Goal: Task Accomplishment & Management: Manage account settings

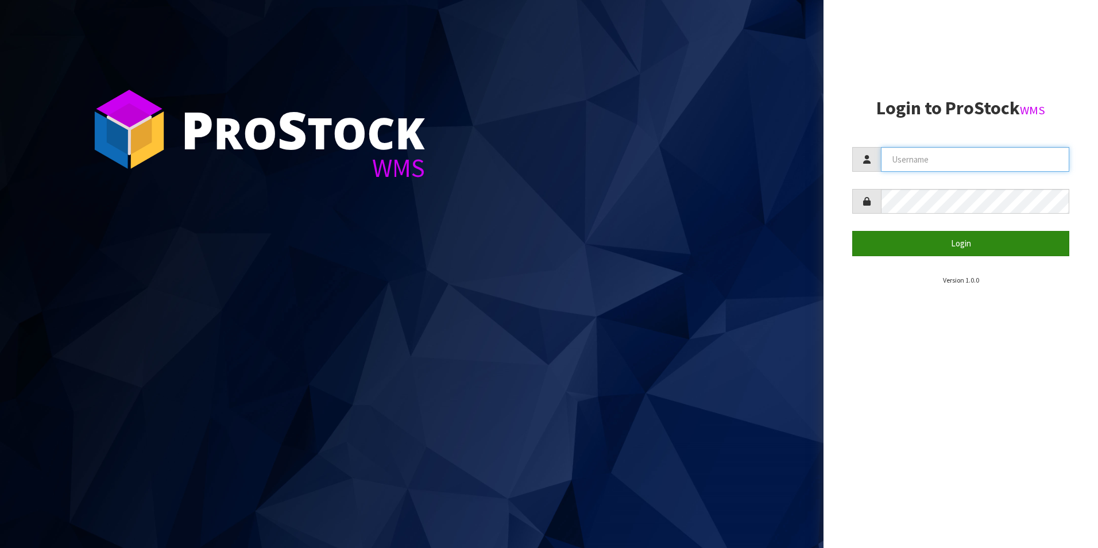
type input "[PERSON_NAME]"
click at [882, 242] on button "Login" at bounding box center [960, 243] width 217 height 25
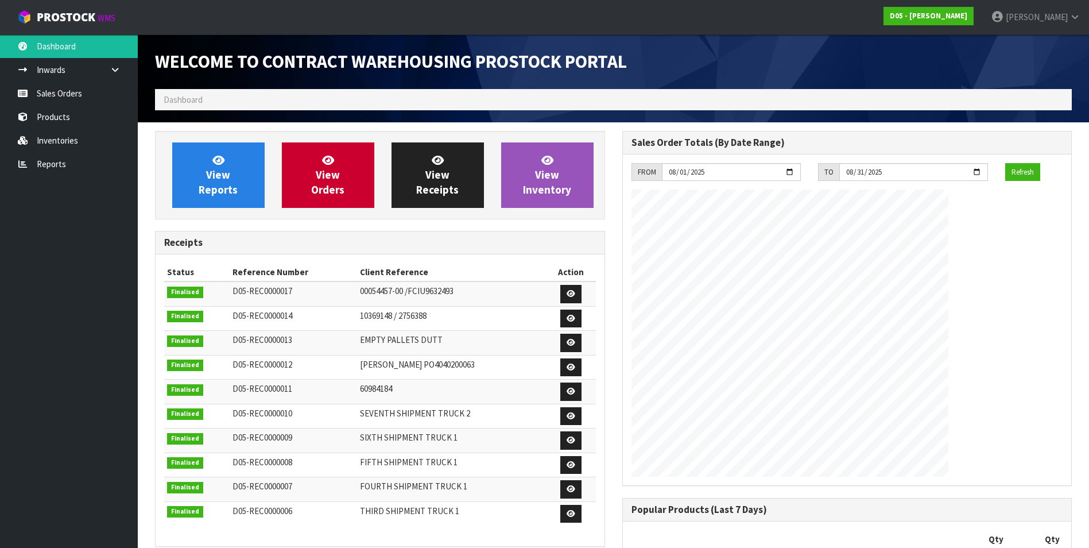
scroll to position [772, 467]
click at [68, 75] on link "Inwards" at bounding box center [69, 70] width 138 height 24
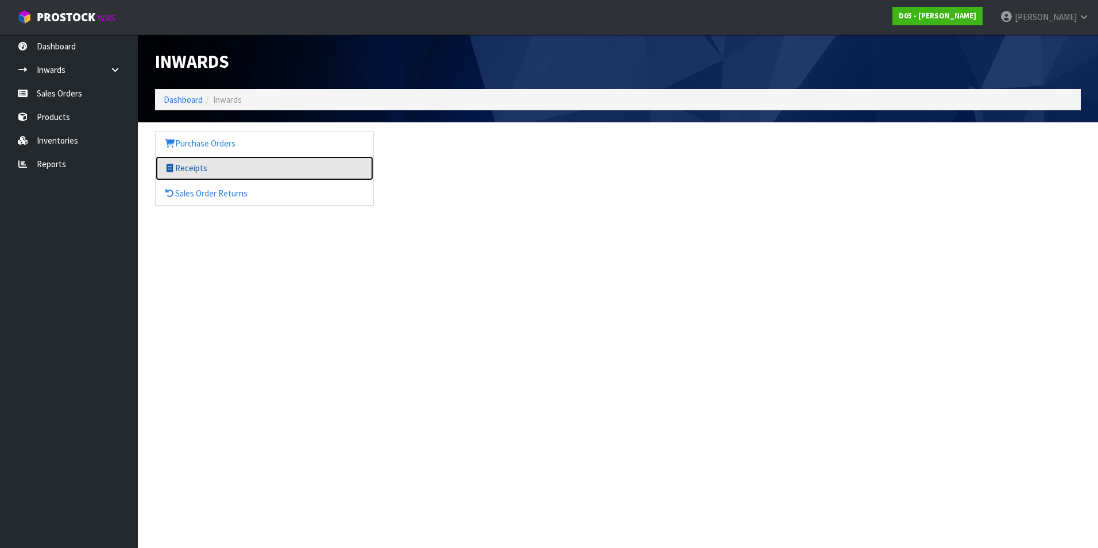
click at [207, 168] on link "Receipts" at bounding box center [265, 168] width 218 height 24
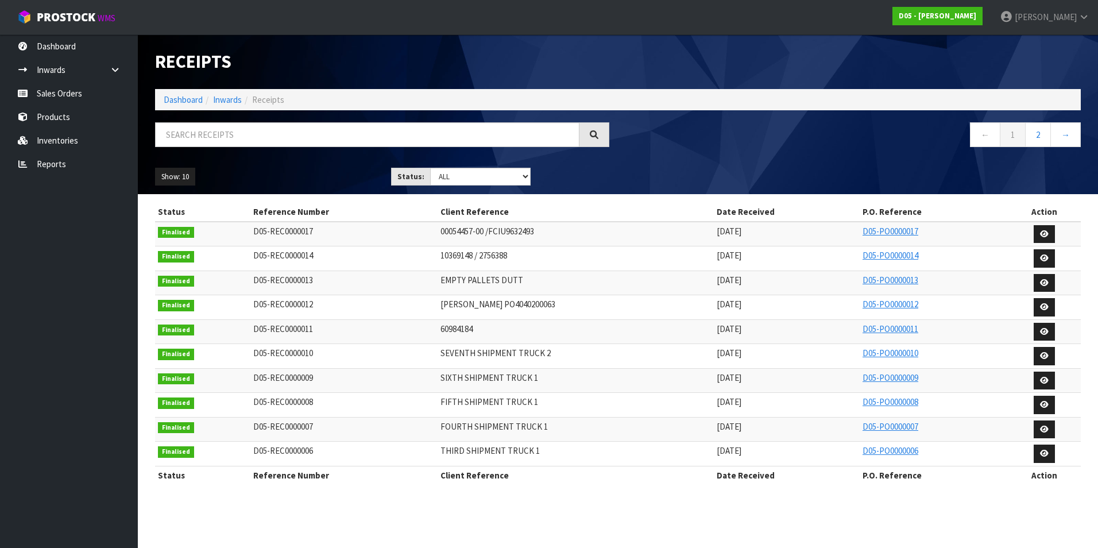
click at [233, 105] on li "Inwards" at bounding box center [222, 100] width 39 height 12
click at [233, 100] on link "Inwards" at bounding box center [227, 99] width 29 height 11
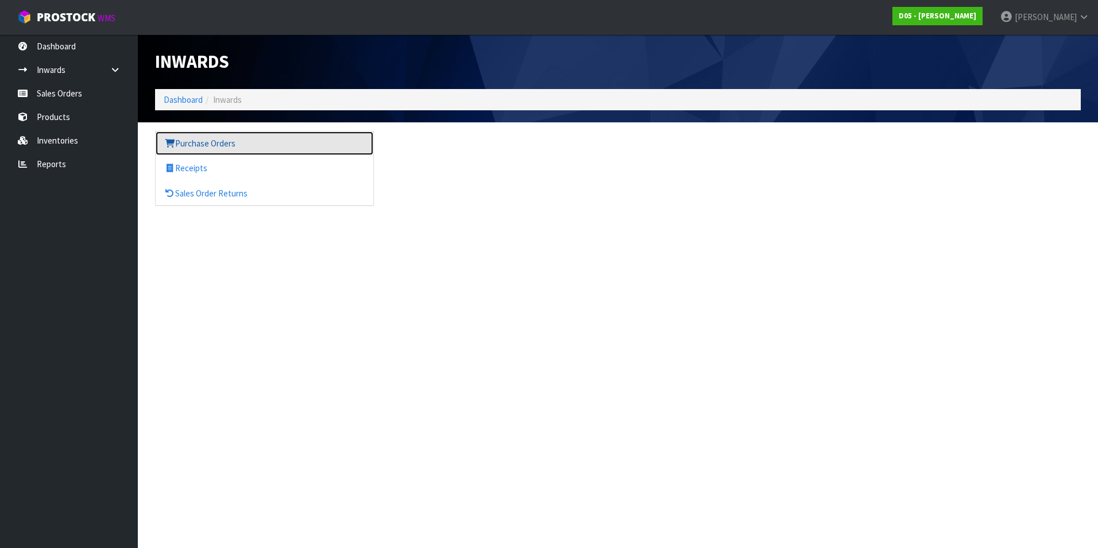
click at [223, 138] on link "Purchase Orders" at bounding box center [265, 143] width 218 height 24
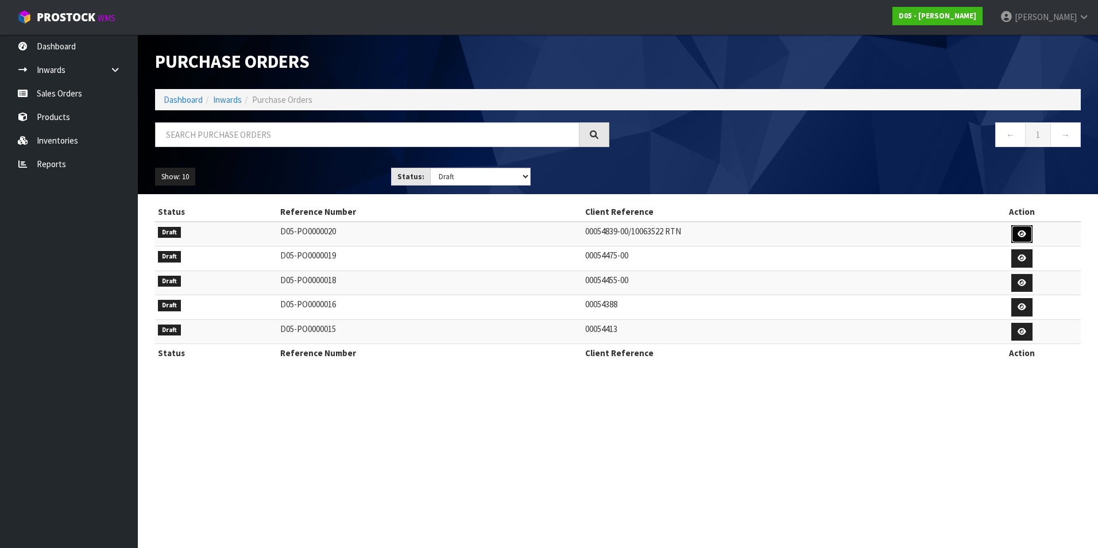
click at [1025, 226] on link at bounding box center [1021, 234] width 21 height 18
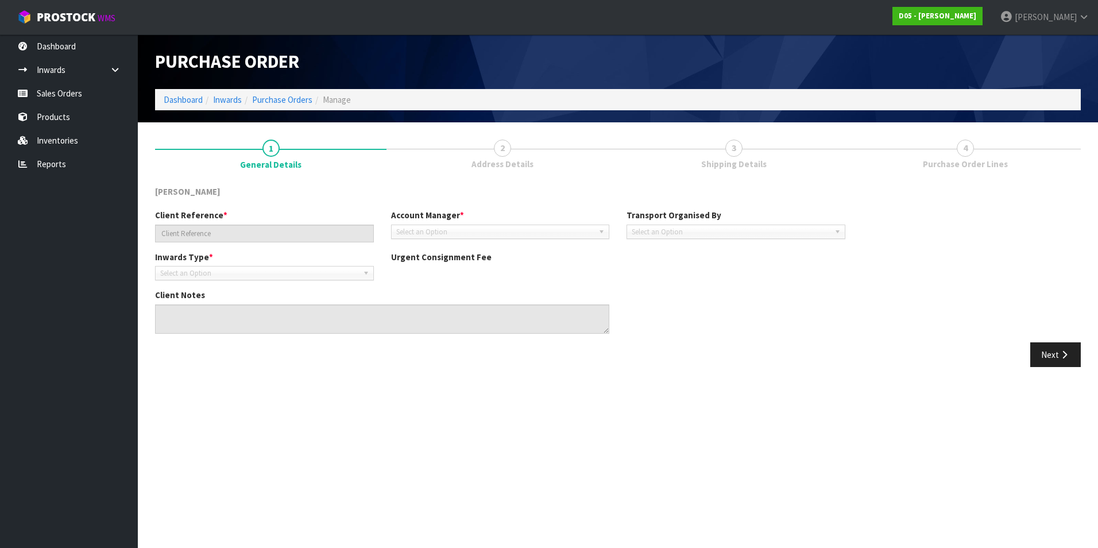
type input "00054839-00/10063522 RTN"
type textarea "IT IS A SWAP FOR THE CORRECT GANTRY LIGHT PANEL THE PICKUP IS FOR A 2020500041-…"
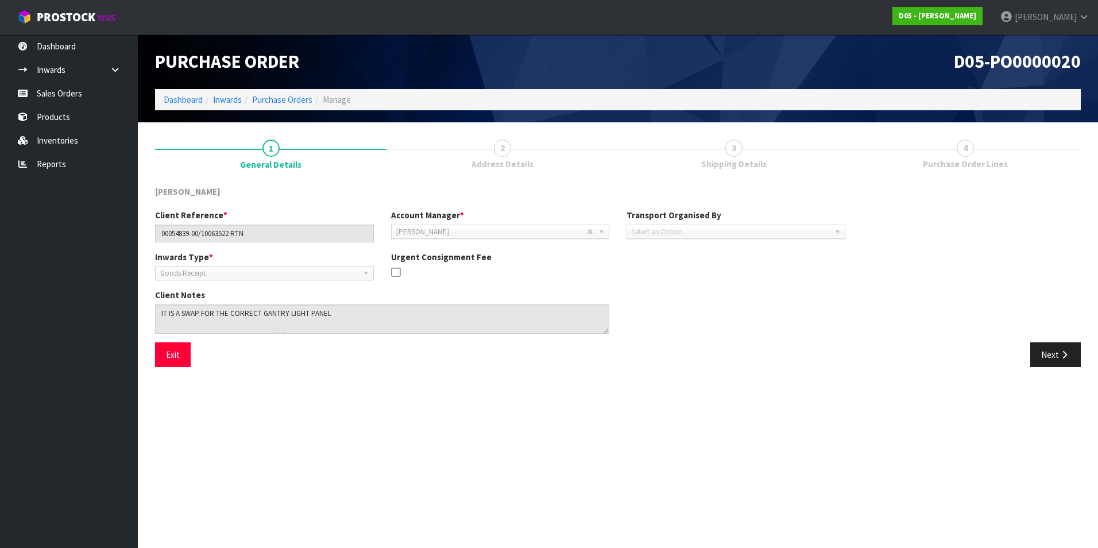
click at [951, 171] on link "4 Purchase Order Lines" at bounding box center [964, 153] width 231 height 45
click at [962, 157] on link "4 Purchase Order Lines" at bounding box center [964, 153] width 231 height 45
click at [1046, 355] on button "Next" at bounding box center [1055, 354] width 51 height 25
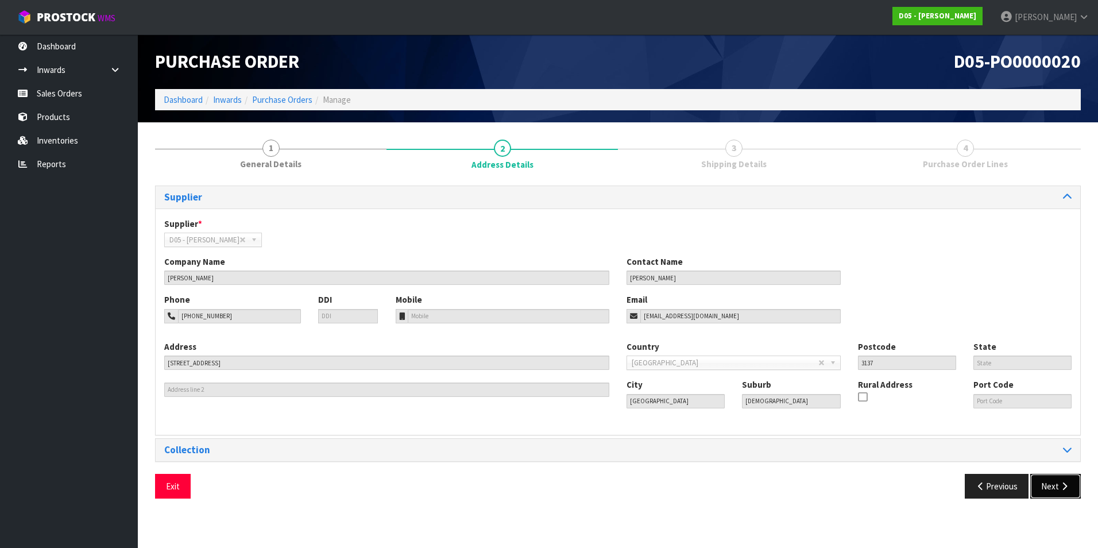
click at [1050, 486] on button "Next" at bounding box center [1055, 486] width 51 height 25
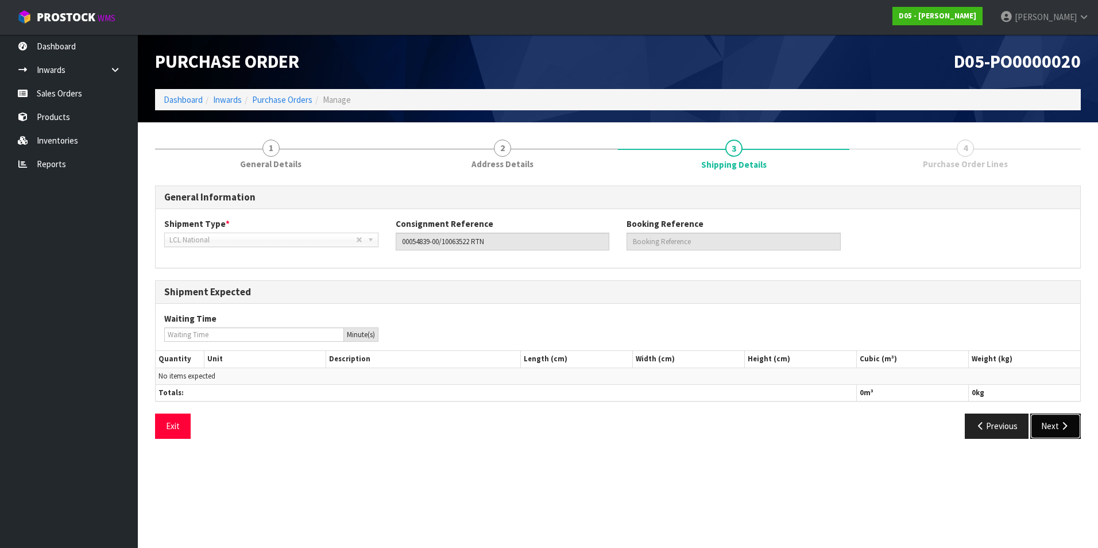
click at [1054, 422] on button "Next" at bounding box center [1055, 425] width 51 height 25
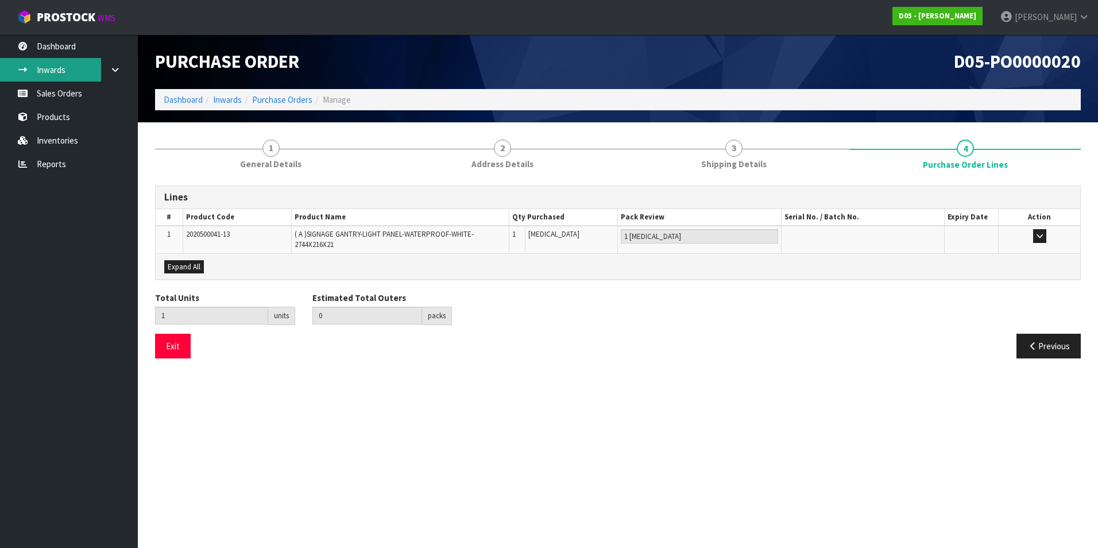
click at [60, 75] on link "Inwards" at bounding box center [69, 70] width 138 height 24
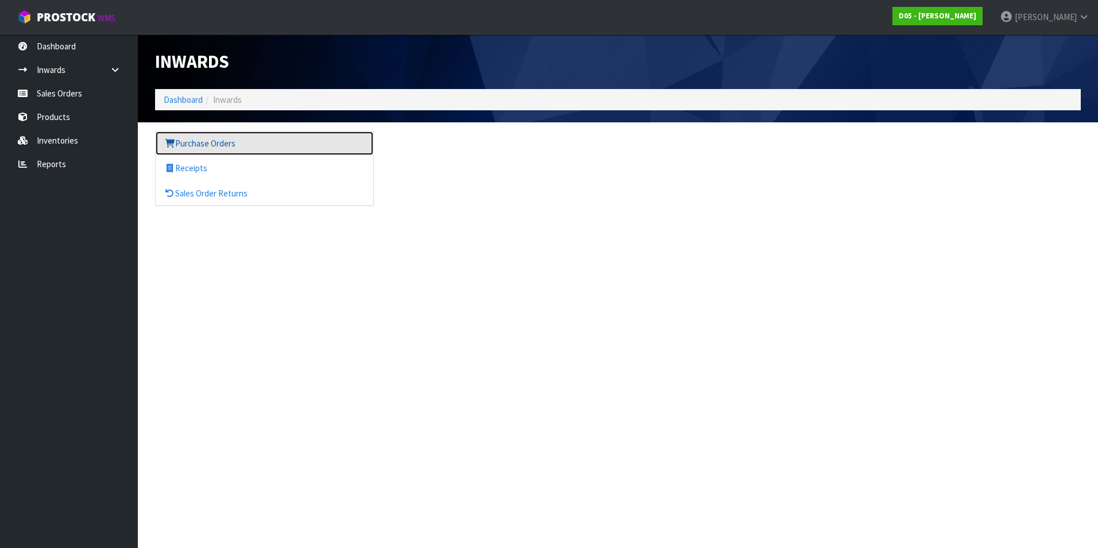
click at [190, 155] on link "Purchase Orders" at bounding box center [265, 143] width 218 height 24
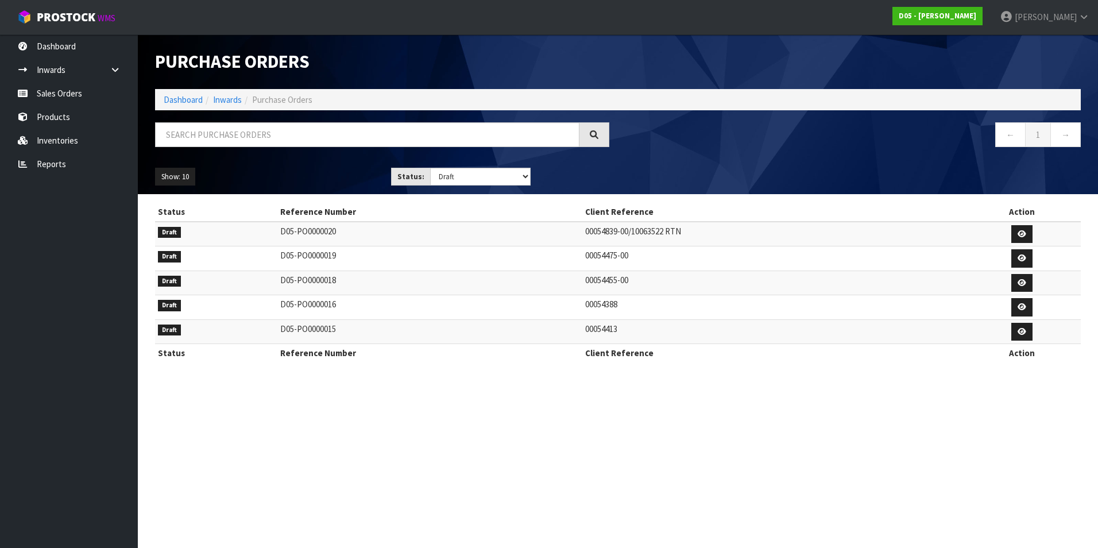
click at [446, 454] on section "Purchase Orders Import Purchase Orders Drop file here to import csv template Da…" at bounding box center [549, 274] width 1098 height 548
click at [739, 394] on section "Purchase Orders Import Purchase Orders Drop file here to import csv template Da…" at bounding box center [549, 274] width 1098 height 548
click at [452, 176] on select "Draft Pending Received Cancelled ALL" at bounding box center [480, 177] width 101 height 18
click at [430, 168] on select "Draft Pending Received Cancelled ALL" at bounding box center [480, 177] width 101 height 18
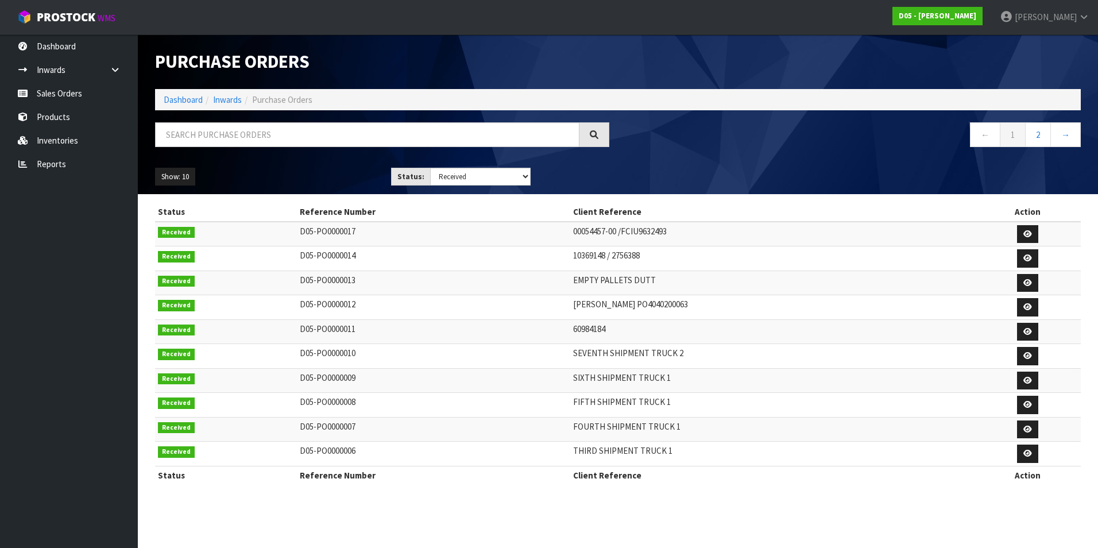
click at [626, 253] on td "10369148 / 2756388" at bounding box center [772, 258] width 405 height 25
click at [461, 182] on select "Draft Pending Received Cancelled ALL" at bounding box center [480, 177] width 101 height 18
select select "string:ALL"
click at [430, 168] on select "Draft Pending Received Cancelled ALL" at bounding box center [480, 177] width 101 height 18
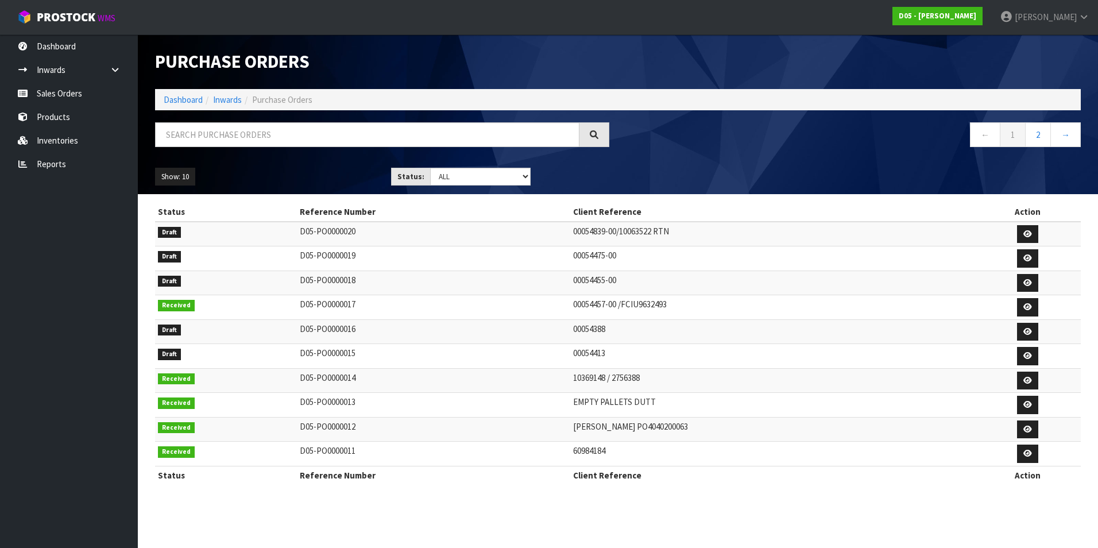
click at [707, 163] on div "Show: 10 5 10 25 50 Status: Draft Pending Received Cancelled ALL" at bounding box center [617, 177] width 943 height 36
click at [90, 17] on span "ProStock" at bounding box center [66, 17] width 59 height 15
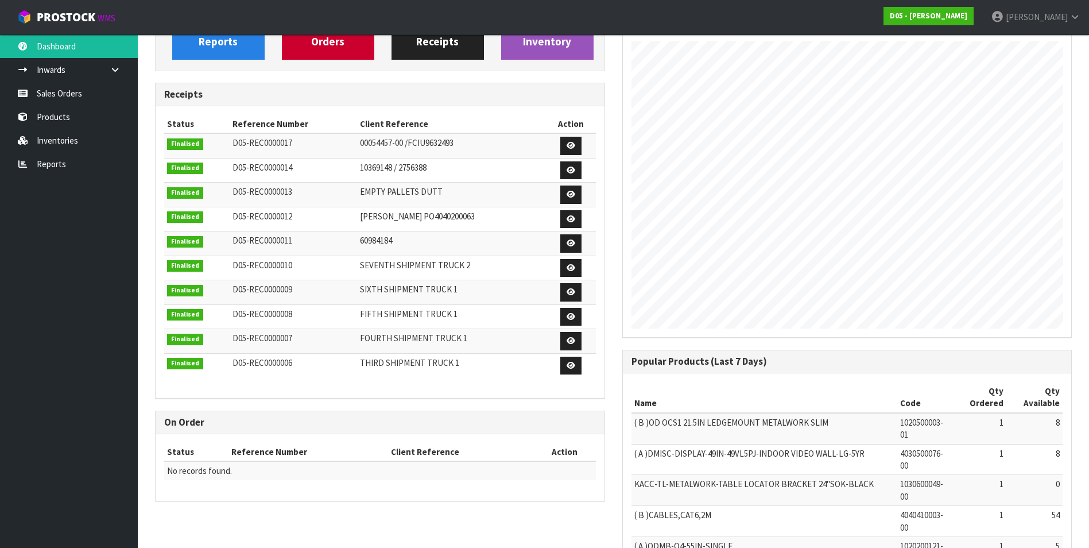
scroll to position [115, 0]
